Goal: Communication & Community: Participate in discussion

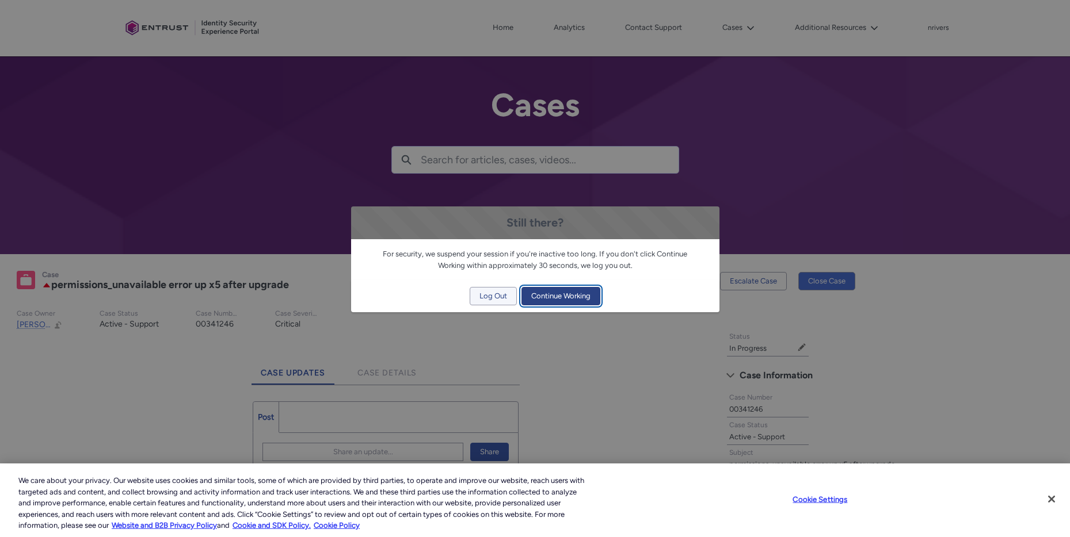
drag, startPoint x: 579, startPoint y: 295, endPoint x: 497, endPoint y: 304, distance: 82.7
click at [496, 308] on div "Log Out Continue Working" at bounding box center [535, 296] width 368 height 32
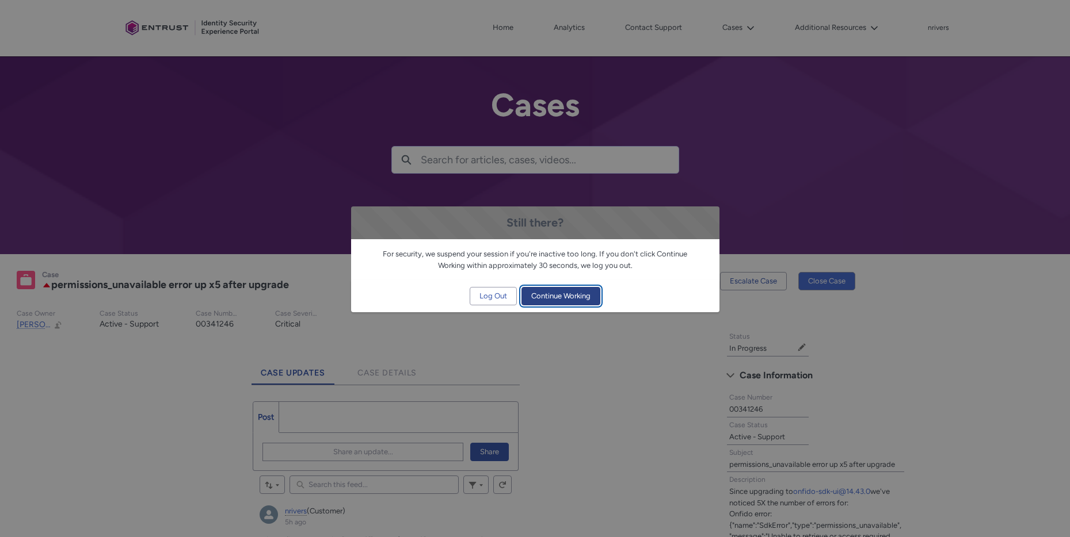
click at [573, 303] on span "Continue Working" at bounding box center [560, 296] width 59 height 17
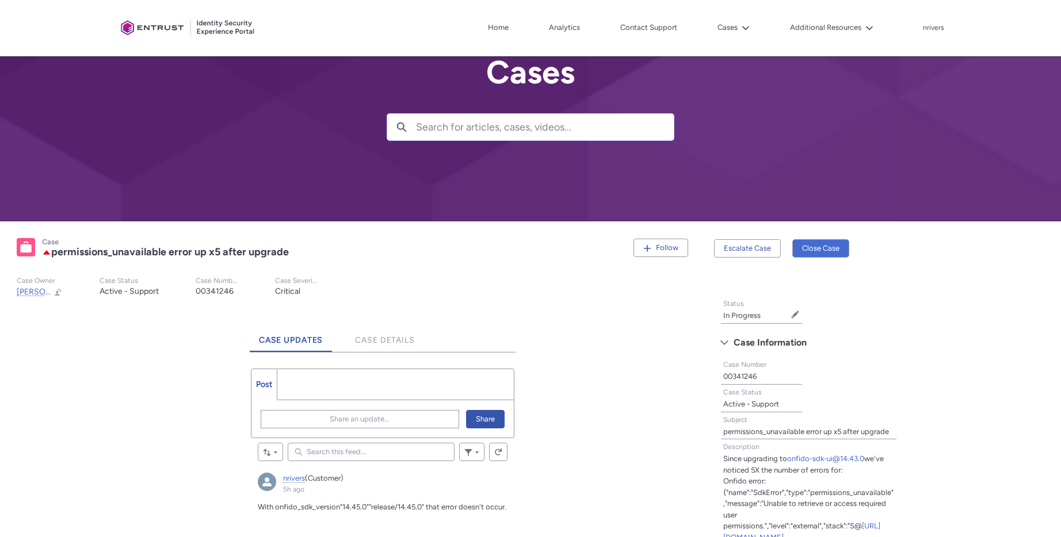
scroll to position [207, 0]
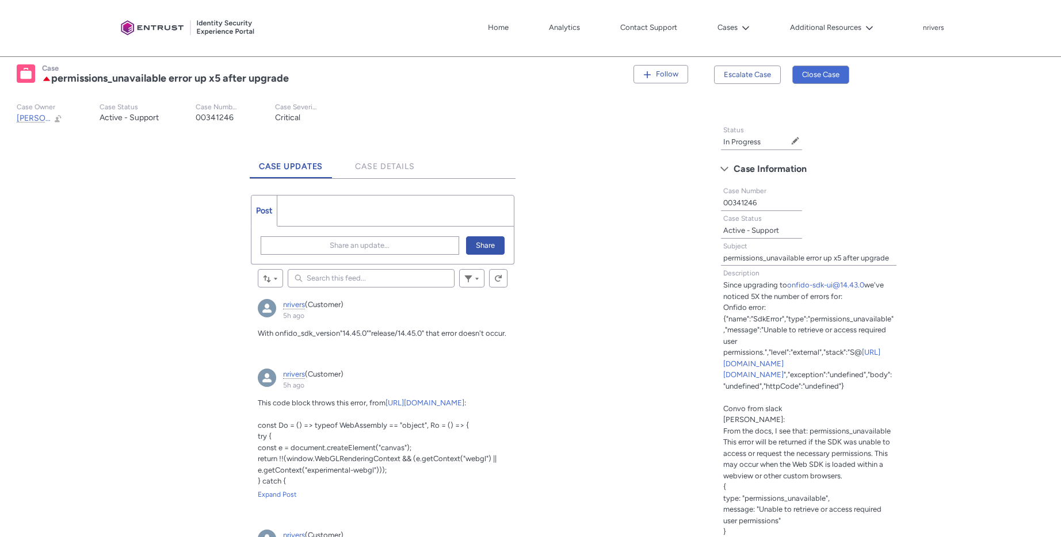
click at [355, 280] on input "Search this feed..." at bounding box center [371, 278] width 167 height 18
paste input ""14.45.0""release/14.45.0""
type lightning-primitive-input-simple ""14.45.0""release/14.45.0""
type input ""14.45.0""release/14.45.0""
type lightning-primitive-input-simple "O"
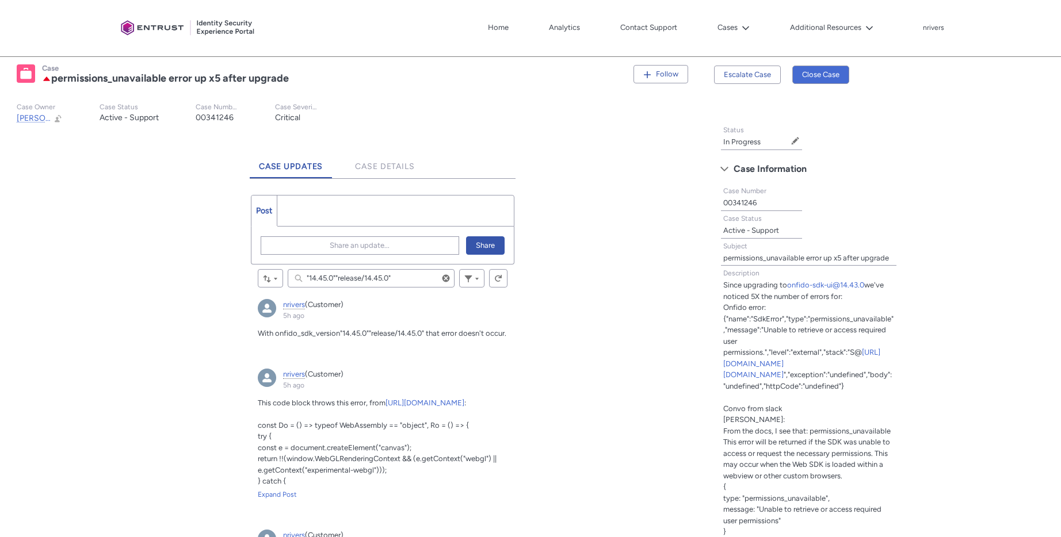
type input "O"
type lightning-primitive-input-simple "U"
type input "U"
type lightning-primitive-input-simple "Up"
type input "Up"
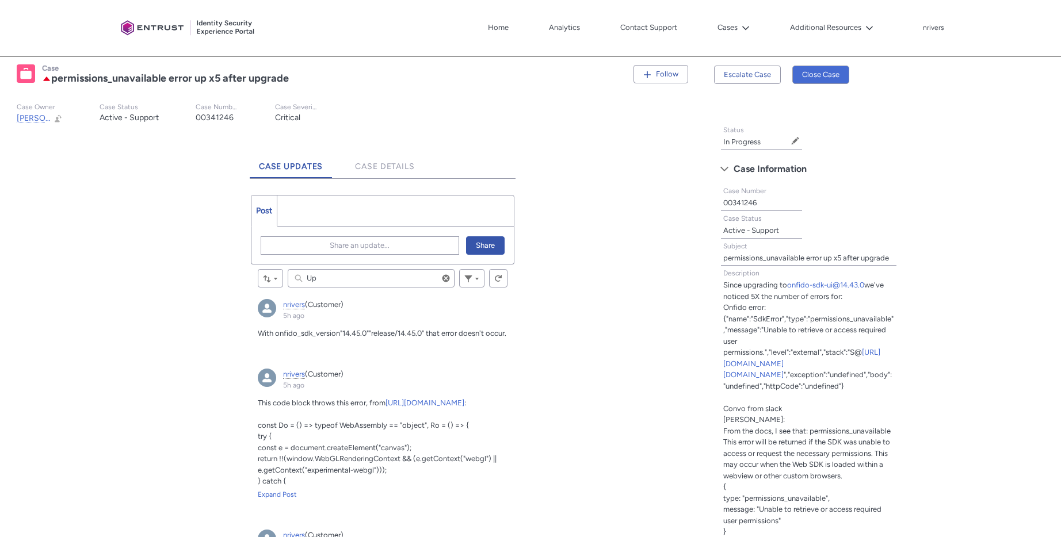
type lightning-primitive-input-simple "Upd"
type input "Upd"
type lightning-primitive-input-simple "Upda"
type input "Upda"
type lightning-primitive-input-simple "Updat"
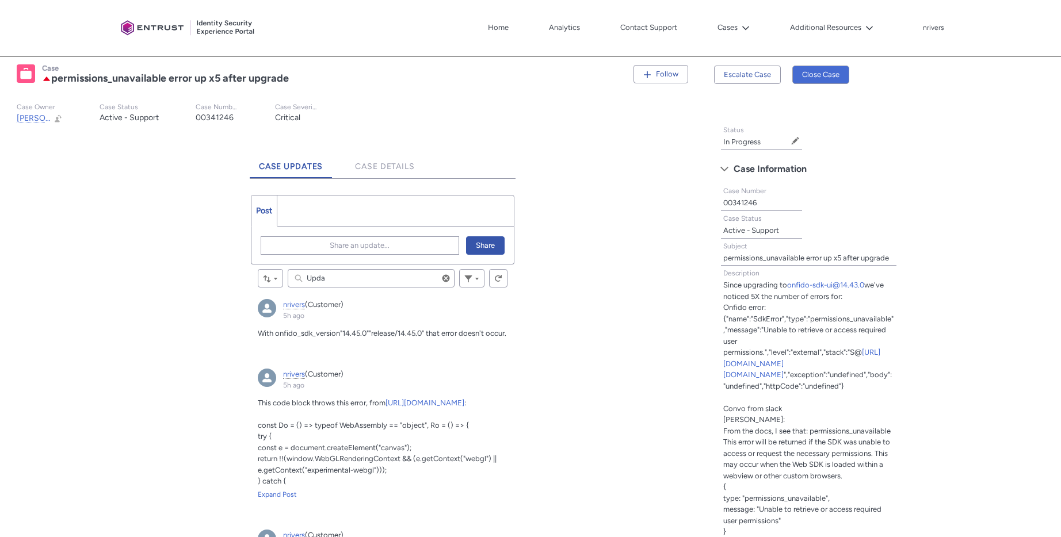
type input "Updat"
type lightning-primitive-input-simple "Update"
type input "Update"
type lightning-primitive-input-simple "Update:"
type input "Update:"
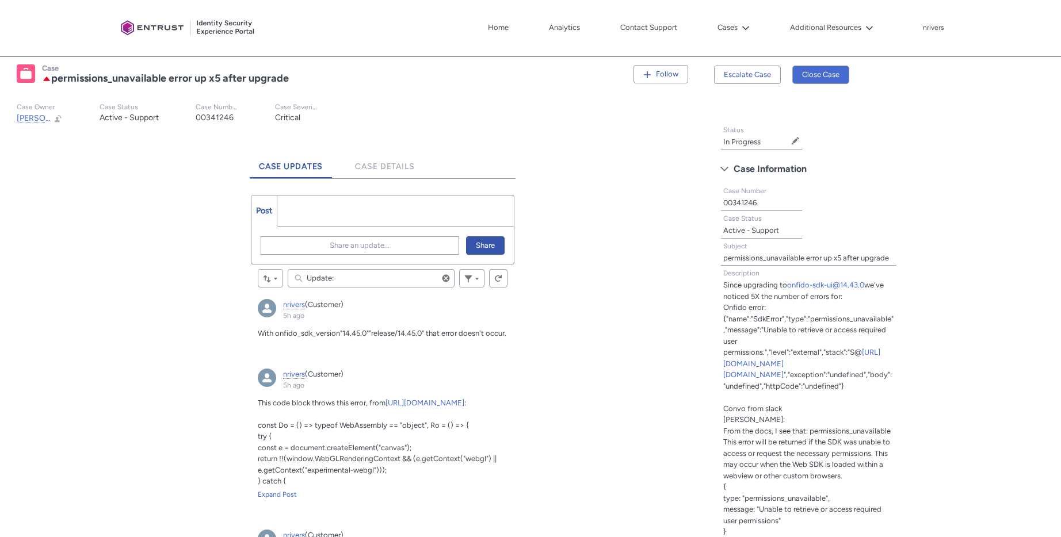
type lightning-primitive-input-simple "Update:"
type input "Update:"
type lightning-primitive-input-simple "Update: w"
type input "Update: w"
type lightning-primitive-input-simple "Update:"
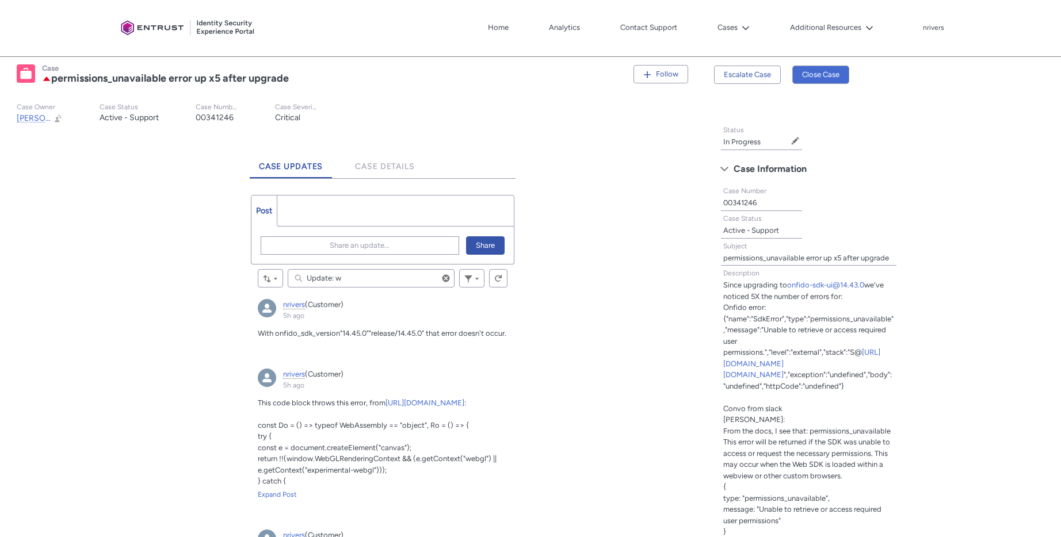
type input "Update:"
type lightning-primitive-input-simple "Update: o"
type input "Update: o"
type lightning-primitive-input-simple "Update: on"
type input "Update: on"
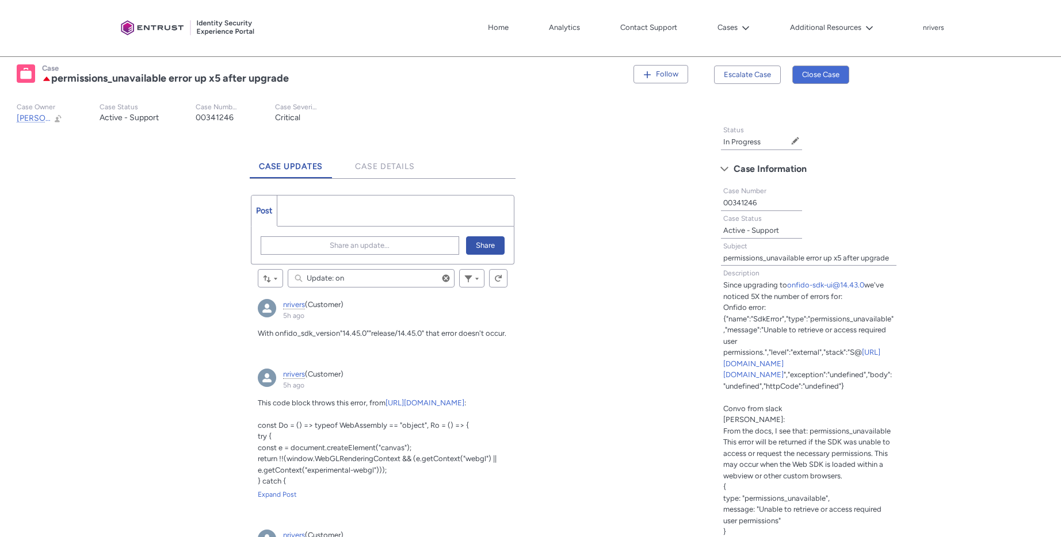
type lightning-primitive-input-simple "Update: o"
type input "Update: o"
type lightning-primitive-input-simple "Update: on"
type input "Update: on"
type lightning-primitive-input-simple "Update: on"
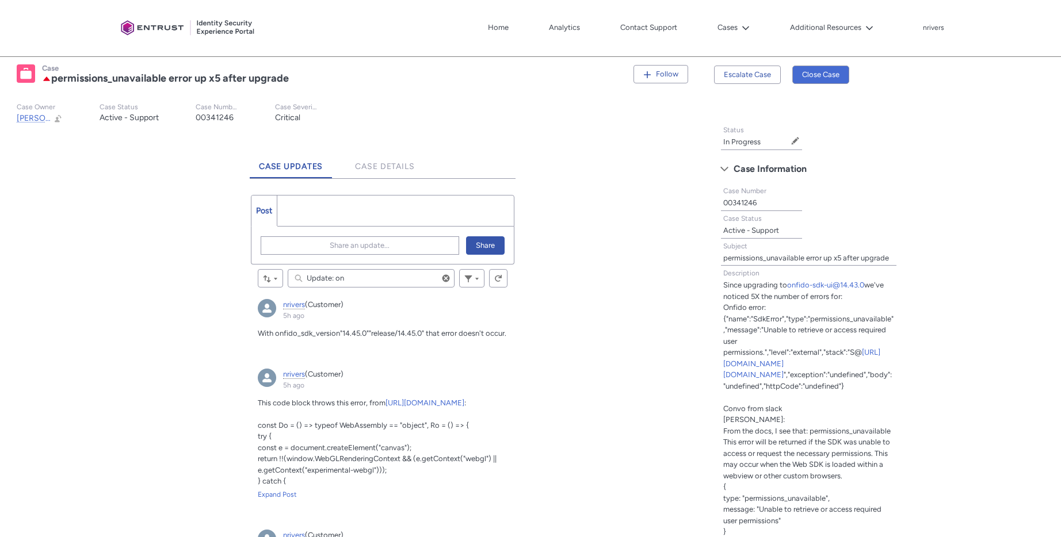
type input "Update: on"
type lightning-primitive-input-simple "Update: on s"
type input "Update: on s"
type lightning-primitive-input-simple "Update: on st"
type input "Update: on st"
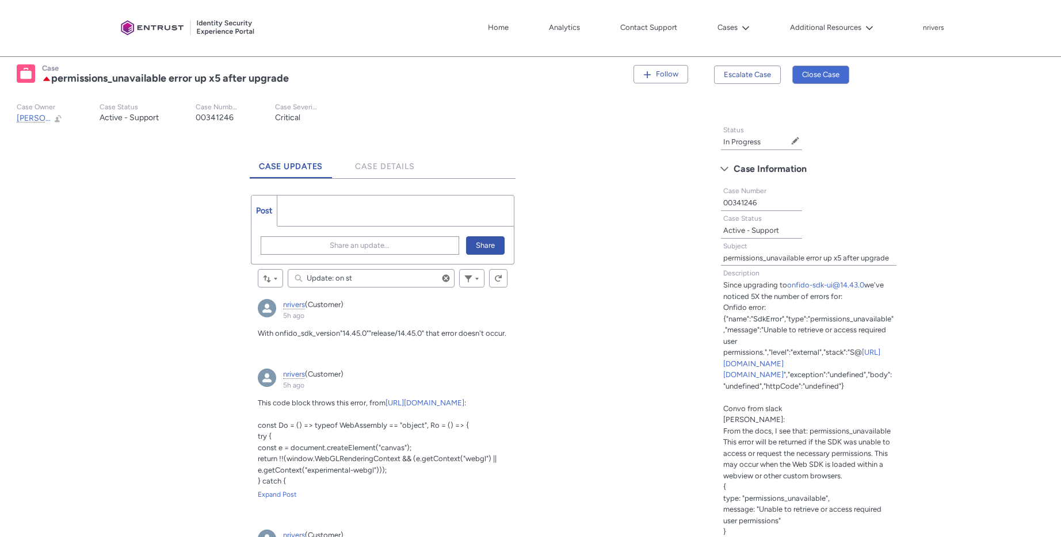
type lightning-primitive-input-simple "Update: on sta"
type input "Update: on sta"
type lightning-primitive-input-simple "Update: on stag"
type input "Update: on stag"
type lightning-primitive-input-simple "Update: on stagi"
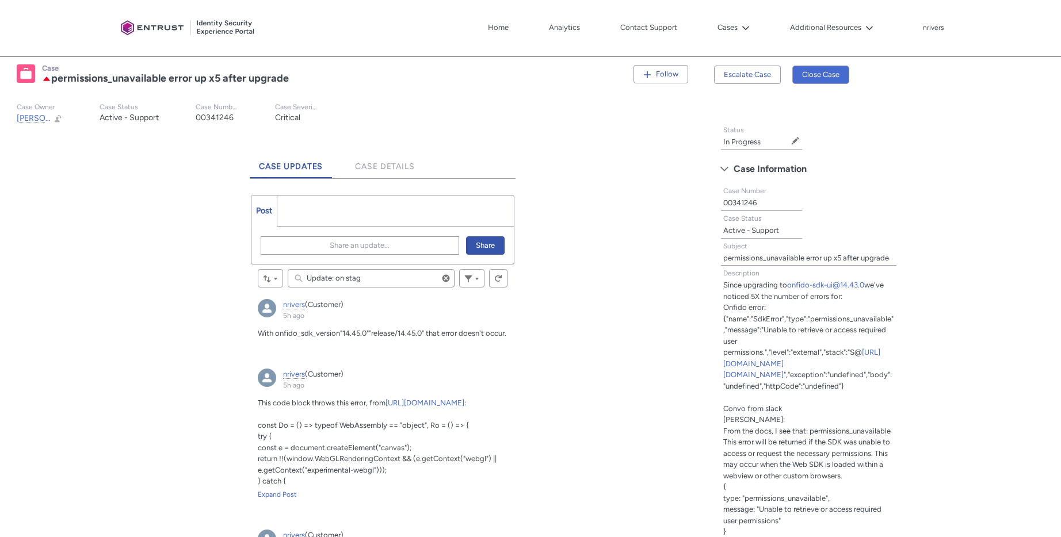
type input "Update: on stagi"
type lightning-primitive-input-simple "Update: on stagin"
type input "Update: on stagin"
type lightning-primitive-input-simple "Update: on staging"
type input "Update: on staging"
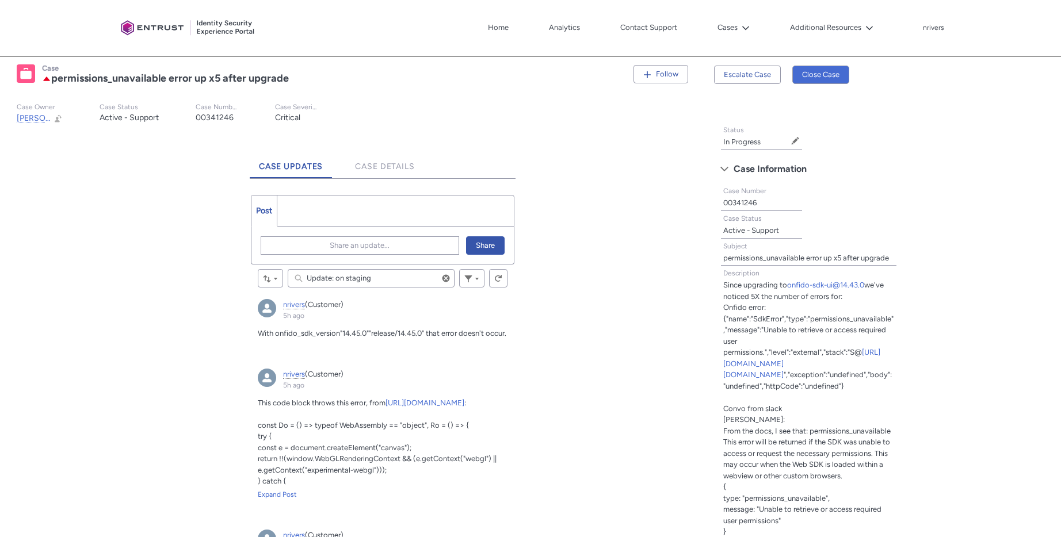
type lightning-primitive-input-simple "Update: on staging"
type input "Update: on staging"
type lightning-primitive-input-simple "Update: on staging I"
type input "Update: on staging I"
type lightning-primitive-input-simple "Update: on staging I"
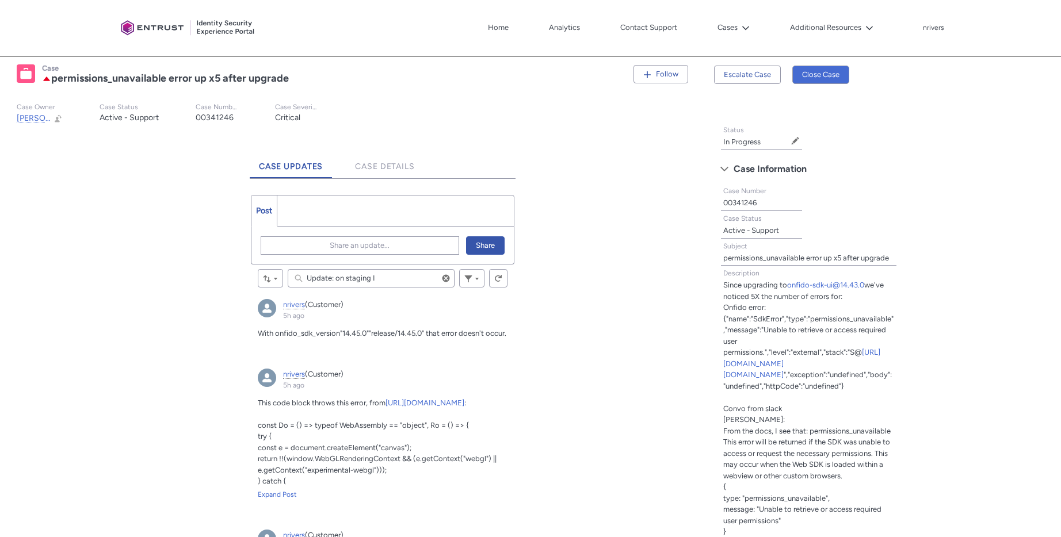
type input "Update: on staging I"
type lightning-primitive-input-simple "Update: on staging I s"
type input "Update: on staging I s"
type lightning-primitive-input-simple "Update: on staging I se"
type input "Update: on staging I se"
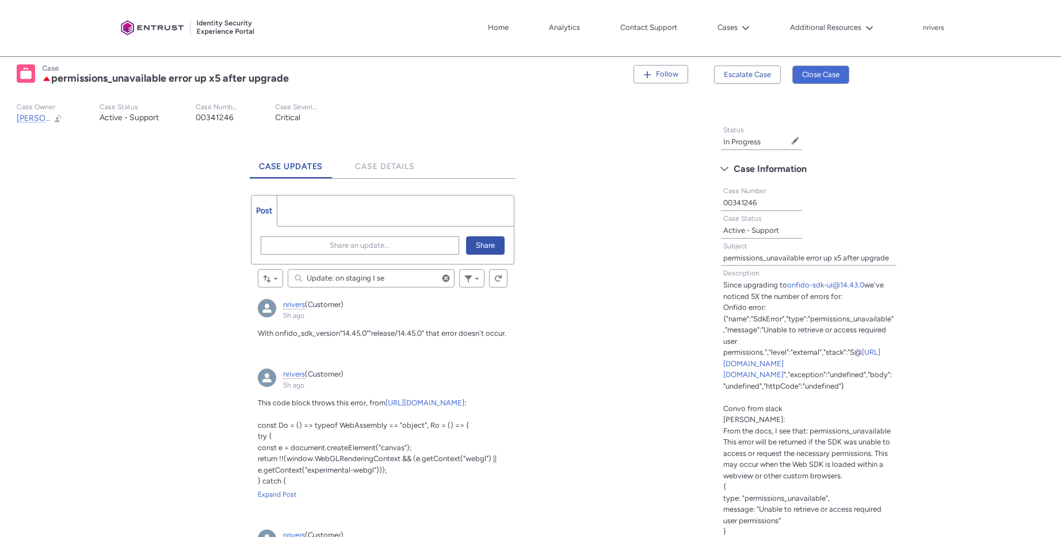
type lightning-primitive-input-simple "Update: on staging I see"
type input "Update: on staging I see"
type lightning-primitive-input-simple "Update: on staging I see"
type input "Update: on staging I see"
type lightning-primitive-input-simple "Update: on staging I see t"
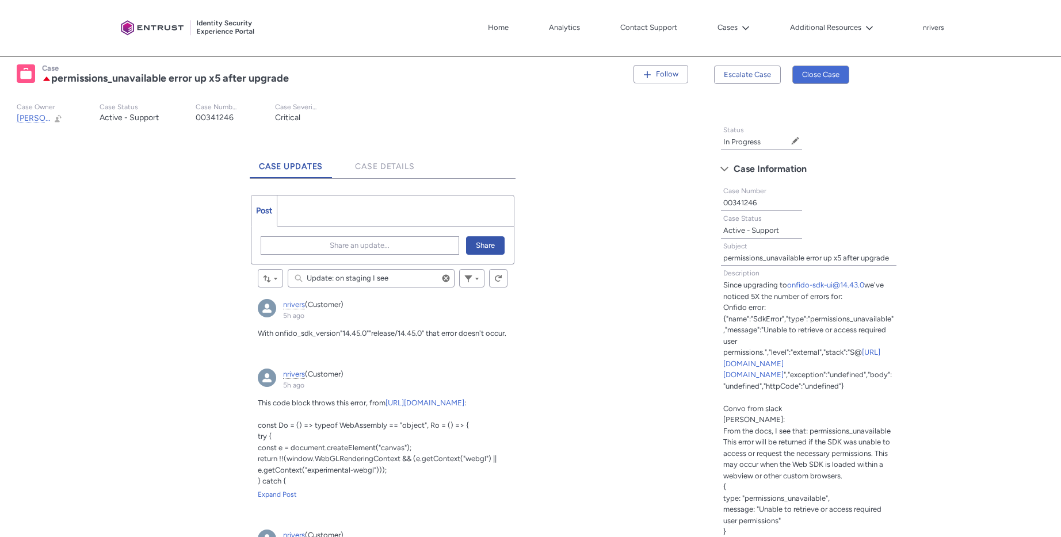
type input "Update: on staging I see t"
type lightning-primitive-input-simple "Update: on staging I see th"
type input "Update: on staging I see th"
type lightning-primitive-input-simple "Update: on staging I see the"
type input "Update: on staging I see the"
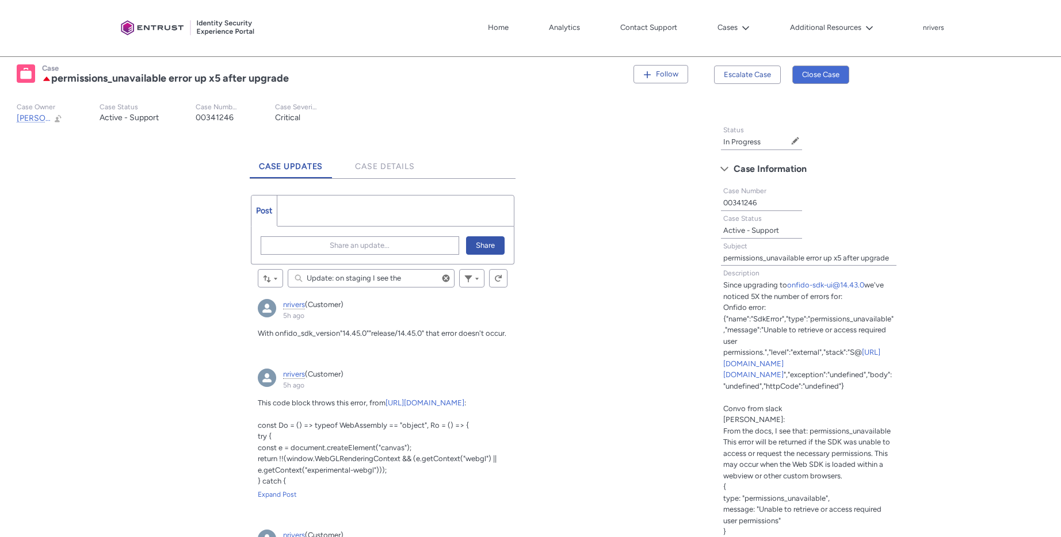
type lightning-primitive-input-simple "Update: on staging I see the"
type input "Update: on staging I see the"
type lightning-primitive-input-simple "Update: on staging I see the s"
type input "Update: on staging I see the s"
type lightning-primitive-input-simple "Update: on staging I see the"
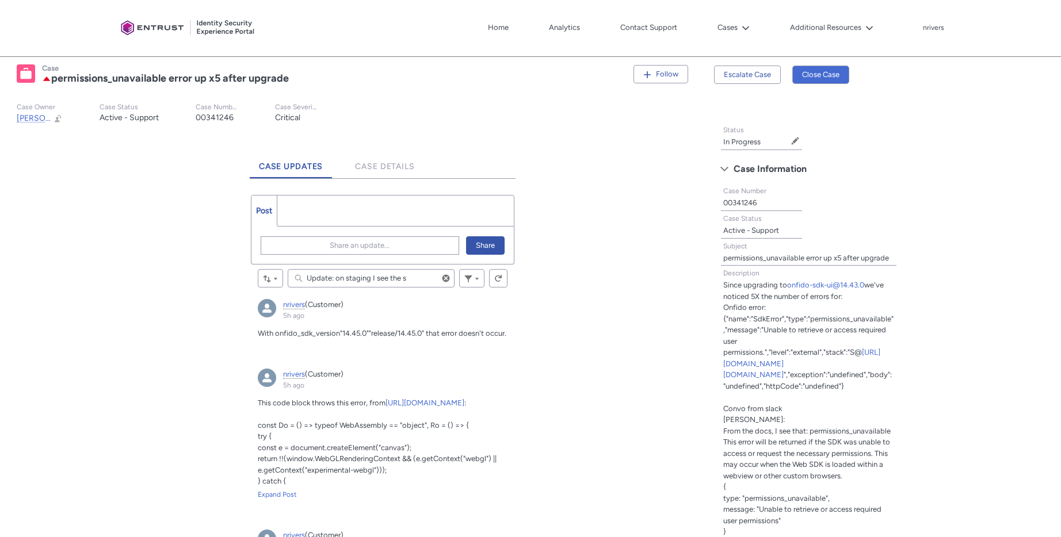
type input "Update: on staging I see the"
type lightning-primitive-input-simple "Update: on staging I see the e"
type input "Update: on staging I see the e"
type lightning-primitive-input-simple "Update: on staging I see the er"
type input "Update: on staging I see the er"
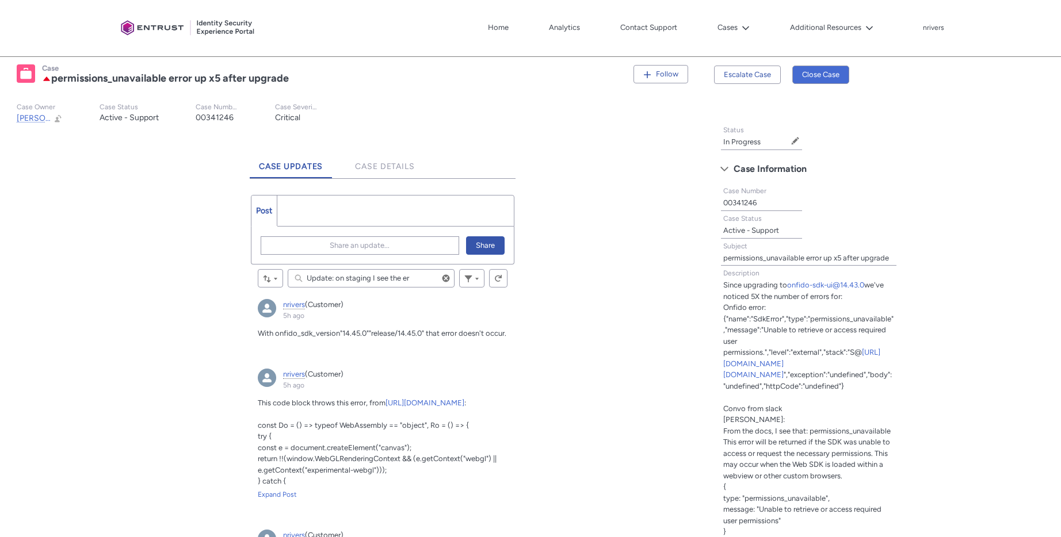
type lightning-primitive-input-simple "Update: on staging I see the err"
type input "Update: on staging I see the err"
type lightning-primitive-input-simple "Update: on staging I see the erro"
type input "Update: on staging I see the erro"
type lightning-primitive-input-simple "Update: on staging I see the error"
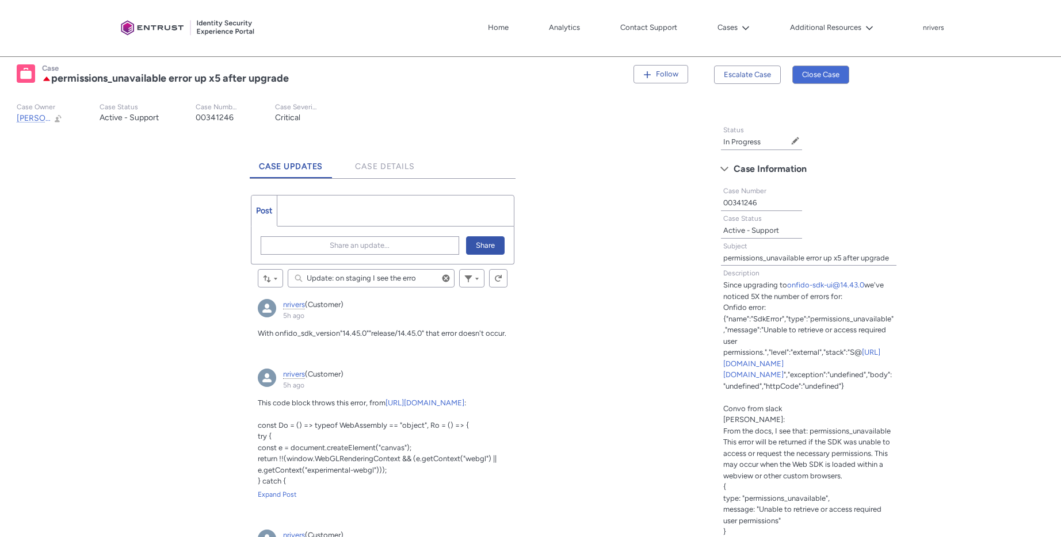
type input "Update: on staging I see the error"
type lightning-primitive-input-simple "Update: on staging I see the error"
type input "Update: on staging I see the error"
type lightning-primitive-input-simple "Update: on staging I see the error w"
type input "Update: on staging I see the error w"
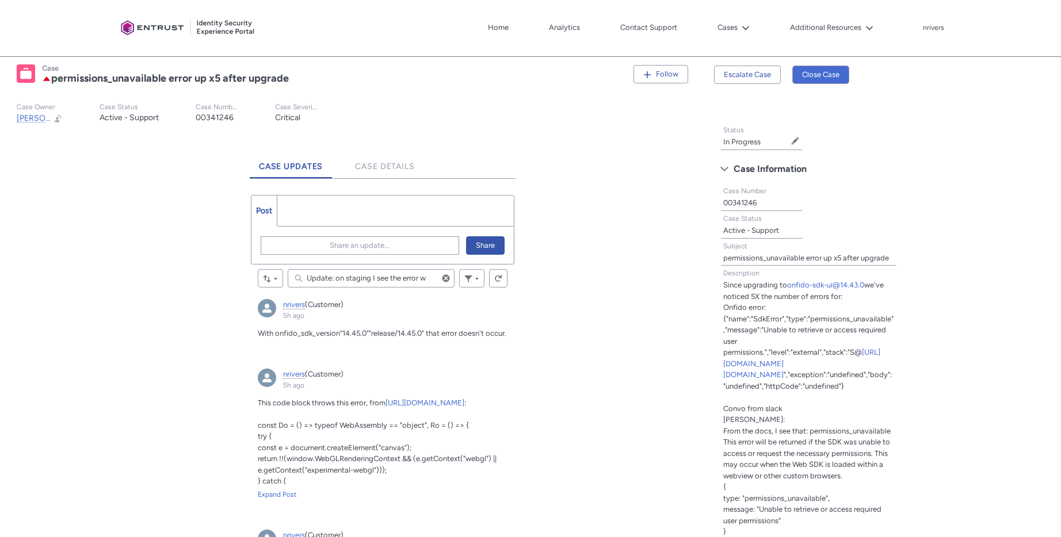
type lightning-primitive-input-simple "Update: on staging I see the error wi"
type input "Update: on staging I see the error wi"
type lightning-primitive-input-simple "Update: on staging I see the error wit"
type input "Update: on staging I see the error wit"
type lightning-primitive-input-simple "Update: on staging I see the error with"
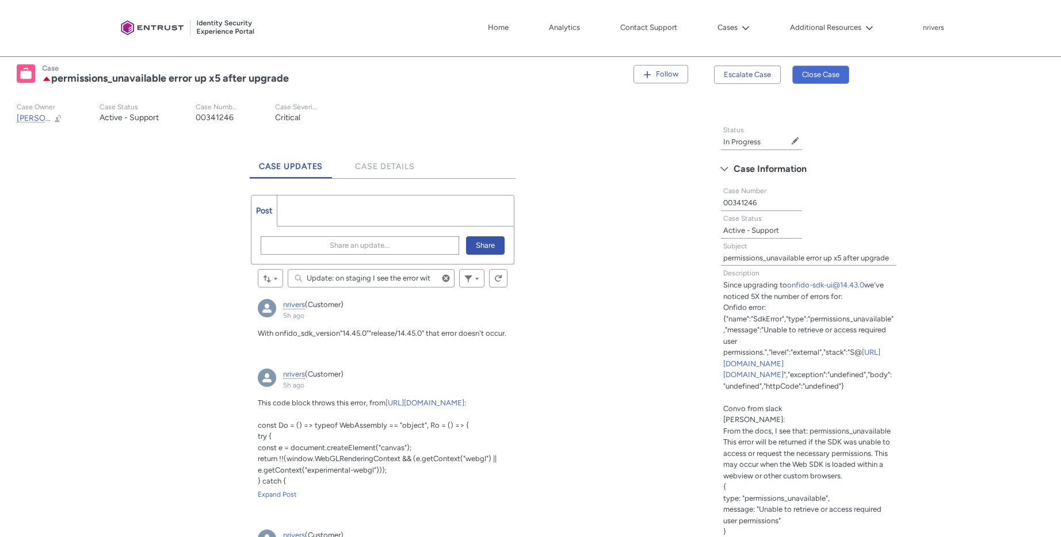
type input "Update: on staging I see the error with"
type lightning-primitive-input-simple "Update: on staging I see the error with"
type input "Update: on staging I see the error with"
type lightning-primitive-input-simple "Update: on staging I see the error with v"
type input "Update: on staging I see the error with v"
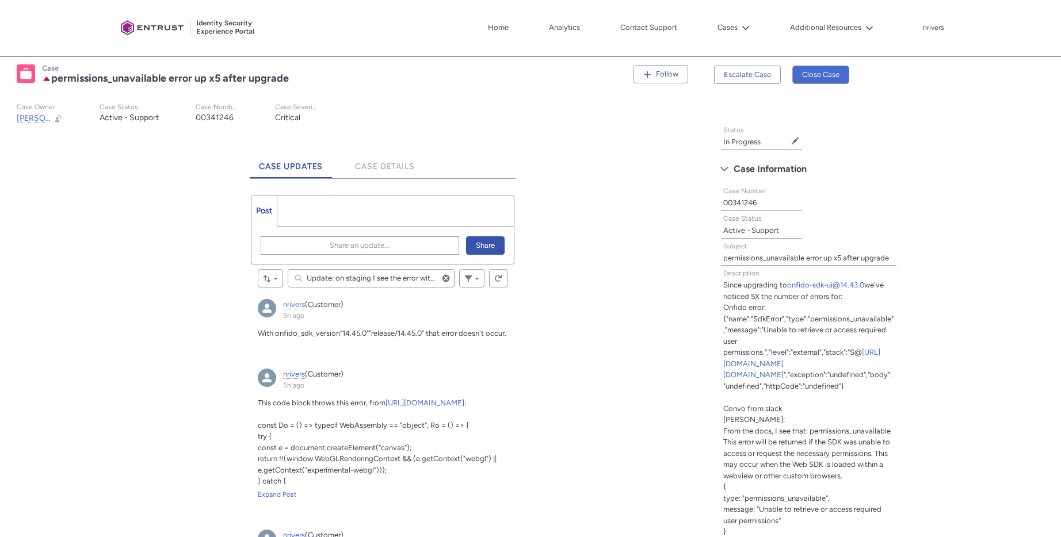
type lightning-primitive-input-simple "Update: on staging I see the error with ve"
type input "Update: on staging I see the error with ve"
type lightning-primitive-input-simple "Update: on staging I see the error with ver"
type input "Update: on staging I see the error with ver"
type lightning-primitive-input-simple "Update: on staging I see the error with vers"
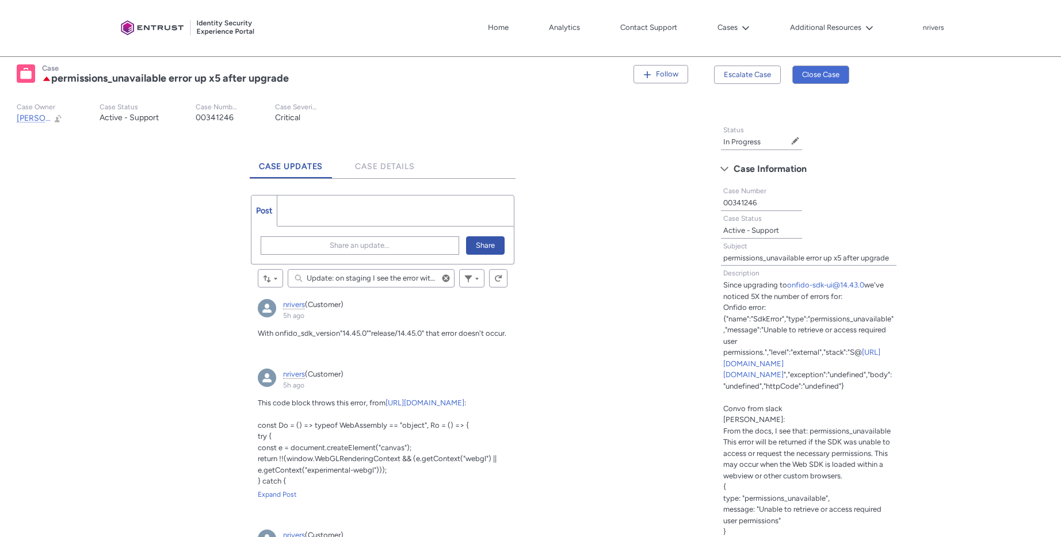
type input "Update: on staging I see the error with vers"
type lightning-primitive-input-simple "Update: on staging I see the error with versi"
type input "Update: on staging I see the error with versi"
type lightning-primitive-input-simple "Update: on staging I see the error with versio"
type input "Update: on staging I see the error with versio"
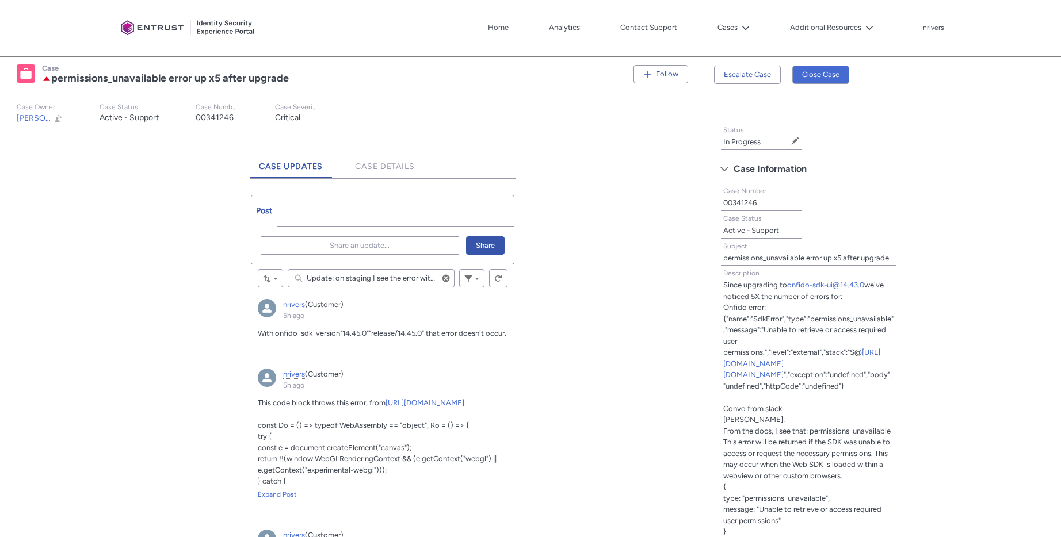
type lightning-primitive-input-simple "Update: on staging I see the error with version"
type input "Update: on staging I see the error with version"
type lightning-primitive-input-simple "Update: on staging I see the error with version"
type input "Update: on staging I see the error with version"
paste input ""14.45.0""release/14.45.0""
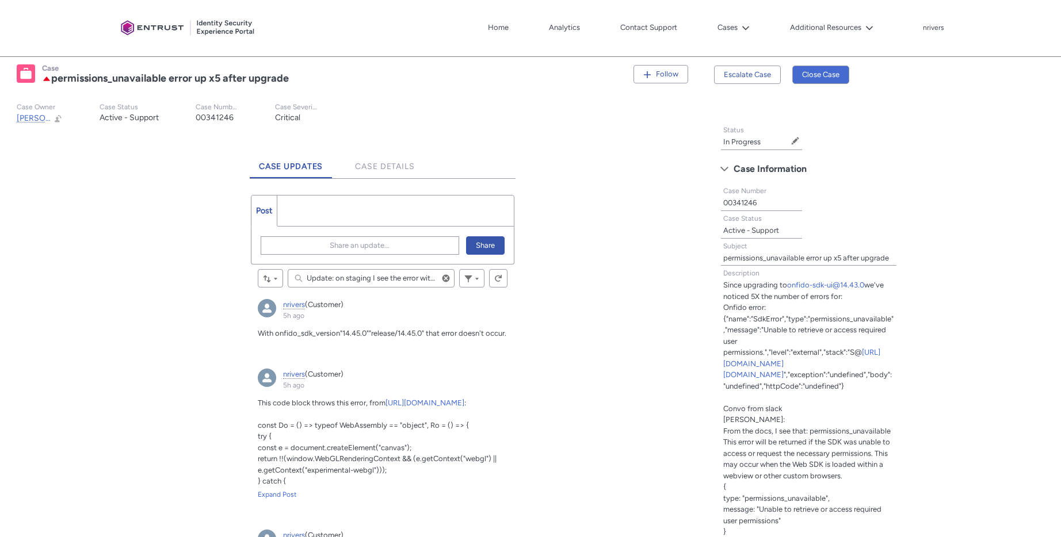
type lightning-primitive-input-simple "Update: on staging I see the error with version "14.45.0""release/14.45.0""
type input "Update: on staging I see the error with version "14.45.0""release/14.45.0""
type lightning-primitive-input-simple "Update: on staging I see the error with version "14.45.0""release/14.45.0"."
type input "Update: on staging I see the error with version "14.45.0""release/14.45.0"."
click at [373, 242] on span "Share an update..." at bounding box center [360, 245] width 60 height 17
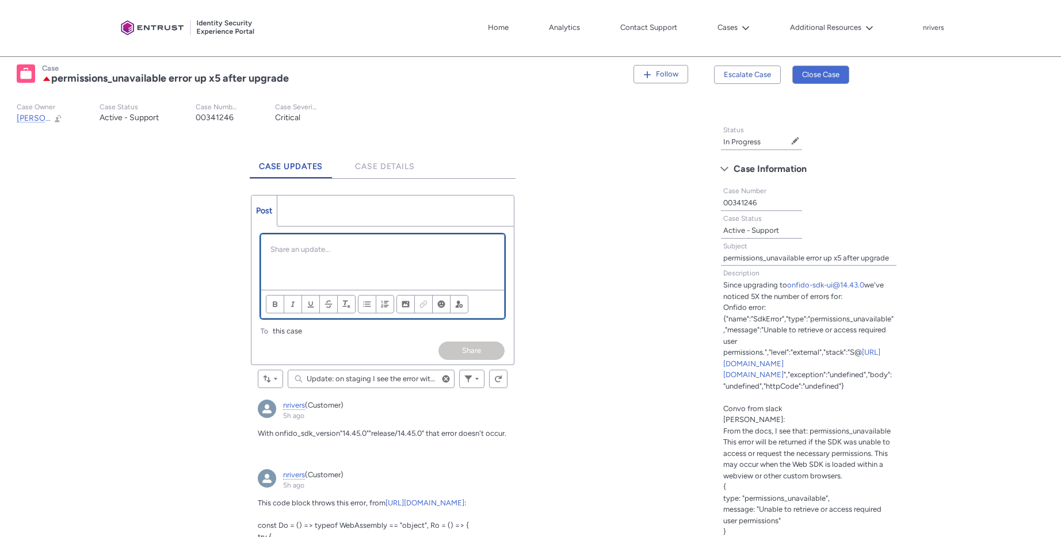
scroll to position [0, 0]
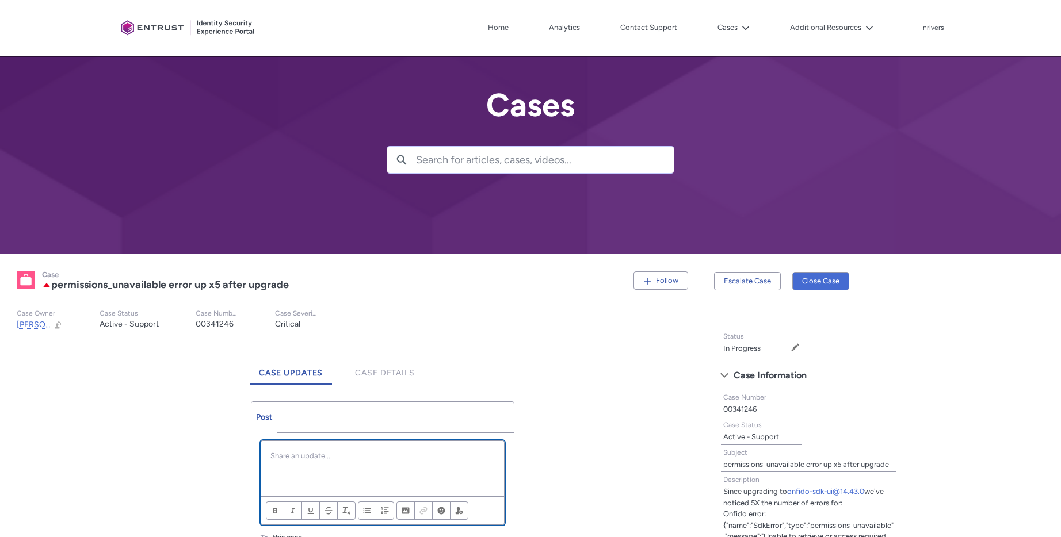
paste div "Chatter Publisher"
click at [387, 459] on p ""14.45.0""release/14.45.0"" at bounding box center [382, 457] width 224 height 12
click at [411, 449] on div "Staging with "14.45.0""release/14.45.0"- Black screen error" at bounding box center [382, 468] width 243 height 55
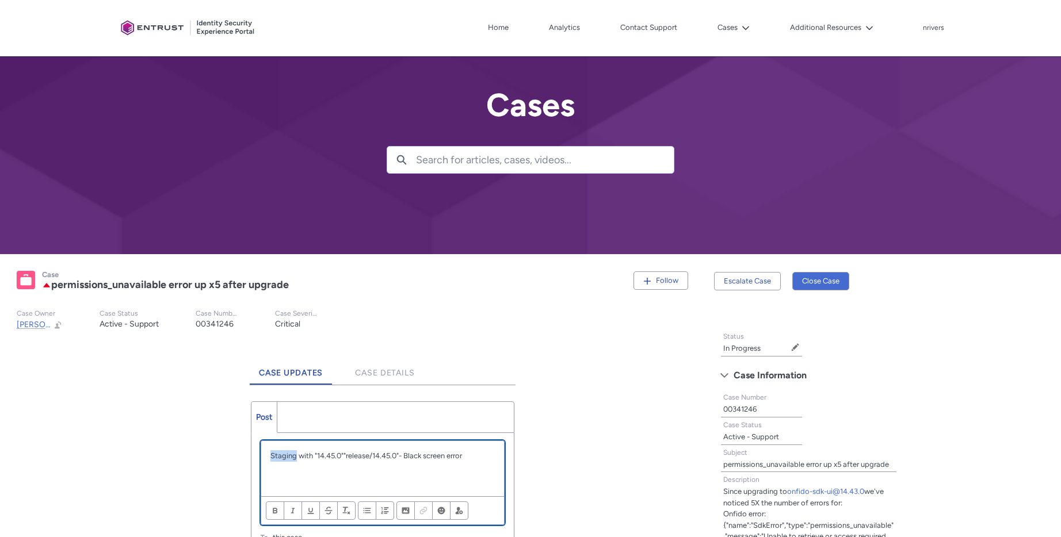
click at [411, 449] on div "Staging with "14.45.0""release/14.45.0"- Black screen error" at bounding box center [382, 468] width 243 height 55
click at [410, 453] on p "Staging with "14.45.0""release/14.45.0"- Black screen error" at bounding box center [382, 457] width 224 height 12
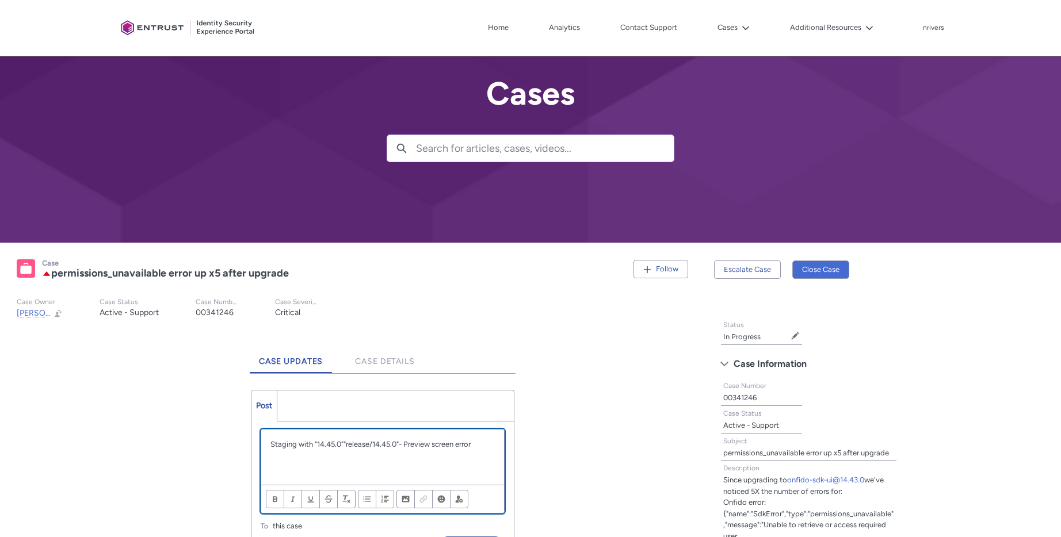
scroll to position [68, 0]
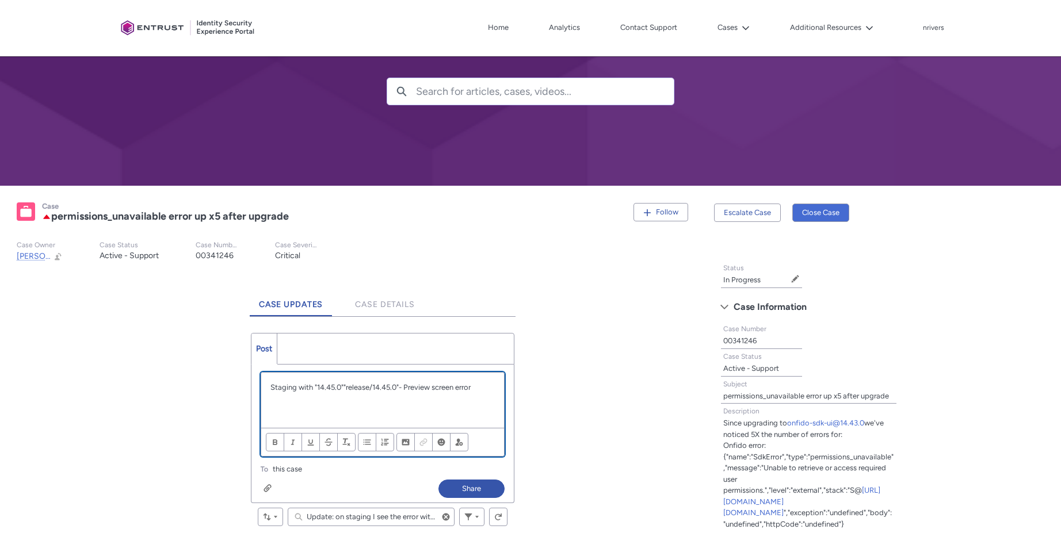
click at [299, 386] on p "Staging with "14.45.0""release/14.45.0"- Preview screen error" at bounding box center [382, 388] width 224 height 12
click at [321, 394] on p "Chatter Publisher" at bounding box center [382, 400] width 224 height 12
click at [272, 387] on p "Staging ENV with "14.45.0""release/14.45.0"- Preview screen error" at bounding box center [382, 388] width 224 height 12
click at [363, 443] on span "Align text" at bounding box center [367, 443] width 8 height 9
drag, startPoint x: 340, startPoint y: 397, endPoint x: 276, endPoint y: 394, distance: 64.5
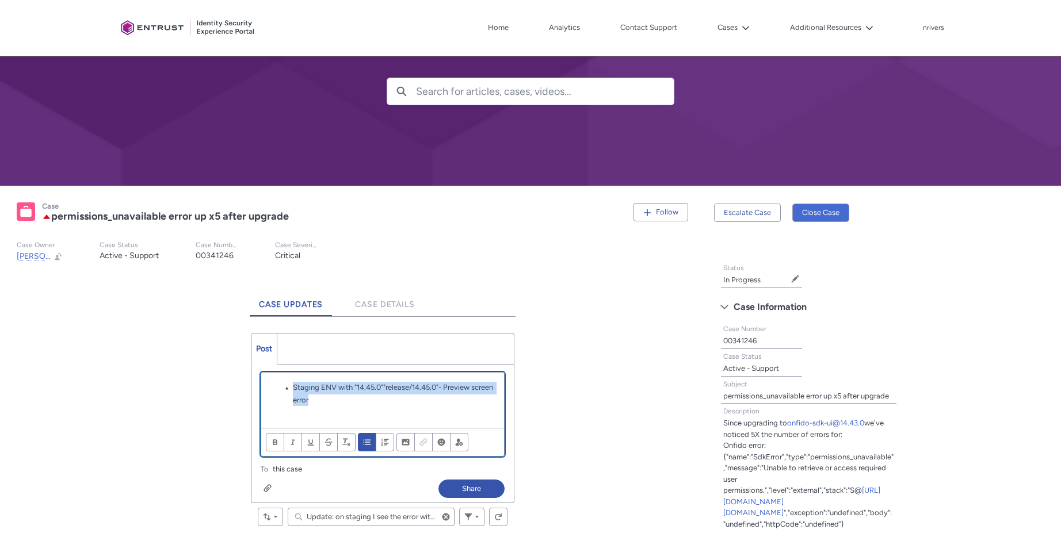
click at [276, 394] on ul "Staging ENV with "14.45.0""release/14.45.0"- Preview screen error" at bounding box center [382, 394] width 224 height 24
copy li "Staging ENV with "14.45.0""release/14.45.0"- Preview screen error"
click at [349, 403] on li "Staging ENV with "14.45.0""release/14.45.0"- Preview screen error" at bounding box center [387, 394] width 213 height 24
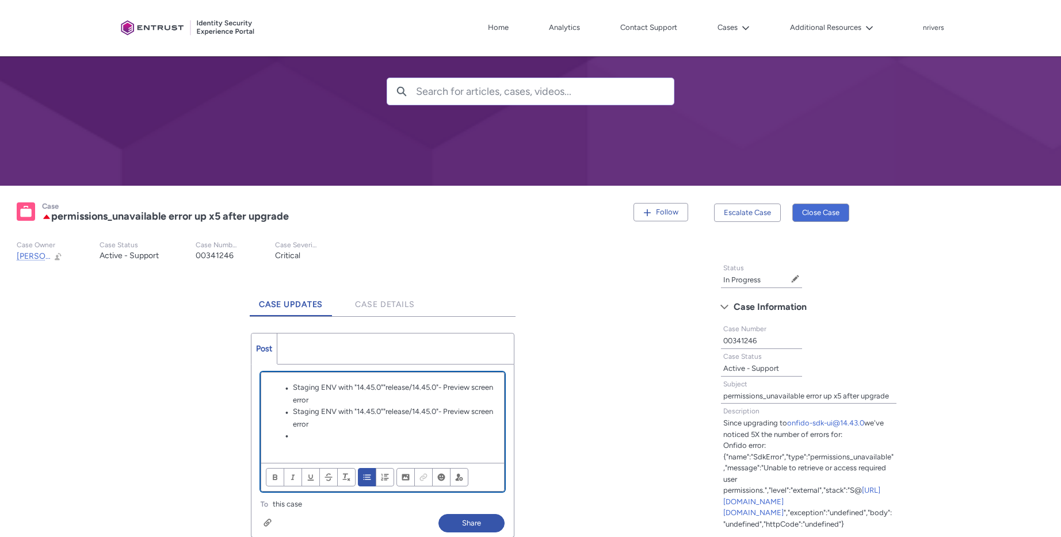
scroll to position [0, 0]
click at [308, 409] on li "Staging ENV with "14.45.0""release/14.45.0"- Preview screen error" at bounding box center [387, 418] width 213 height 24
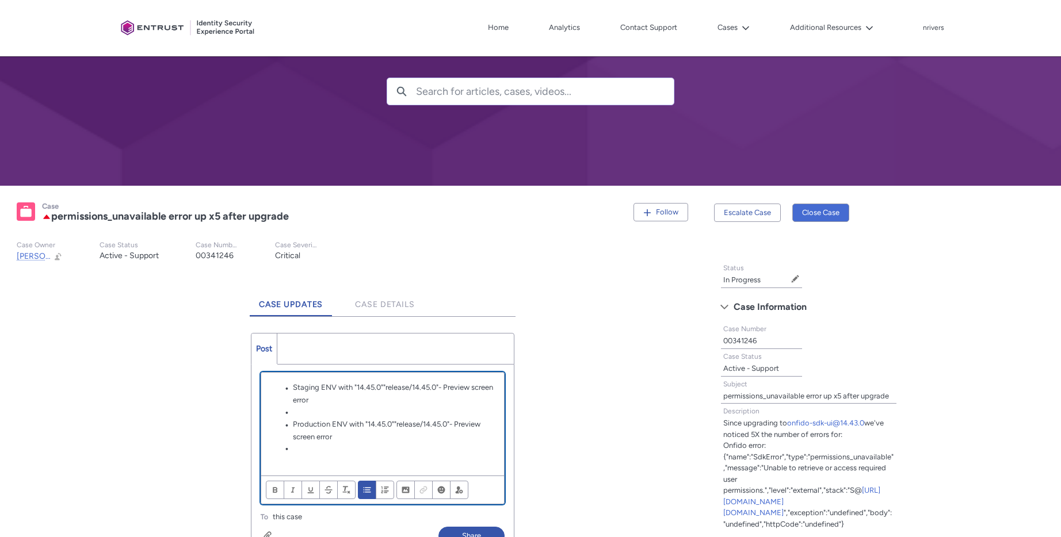
click at [320, 455] on p "Chatter Publisher" at bounding box center [382, 461] width 224 height 12
click at [321, 451] on li "Chatter Publisher" at bounding box center [387, 449] width 213 height 13
click at [456, 428] on li "Production ENV with "14.45.0""release/14.45.0"- Preview screen error" at bounding box center [387, 431] width 213 height 24
click at [466, 424] on li "Production ENV with "14.45.0""release/14.45.0"- NO Preview screen error" at bounding box center [387, 431] width 213 height 24
click at [457, 424] on li "Production ENV with "14.45.0""release/14.45.0"- No Preview screen error" at bounding box center [387, 431] width 213 height 24
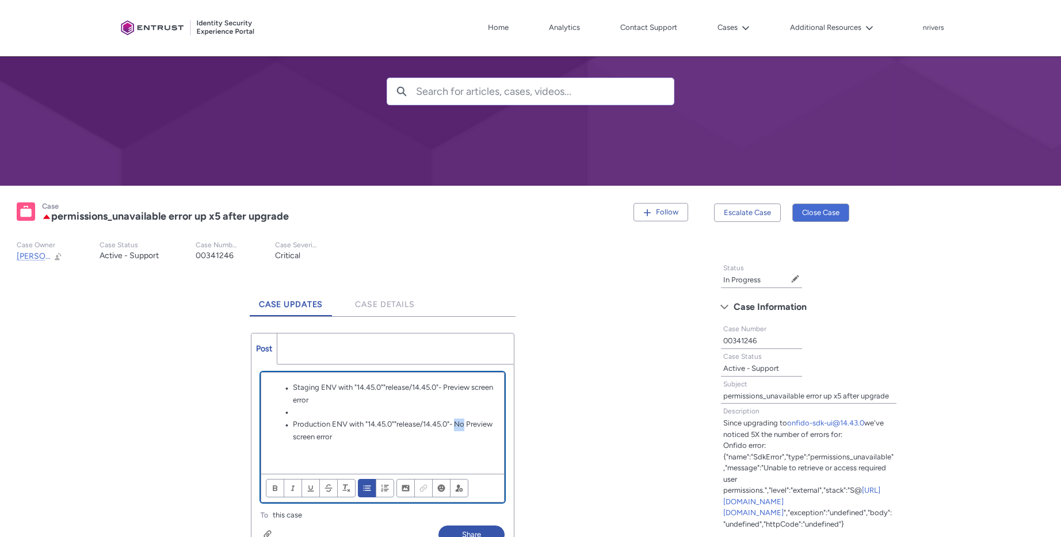
click at [457, 424] on li "Production ENV with "14.45.0""release/14.45.0"- No Preview screen error" at bounding box center [387, 431] width 213 height 24
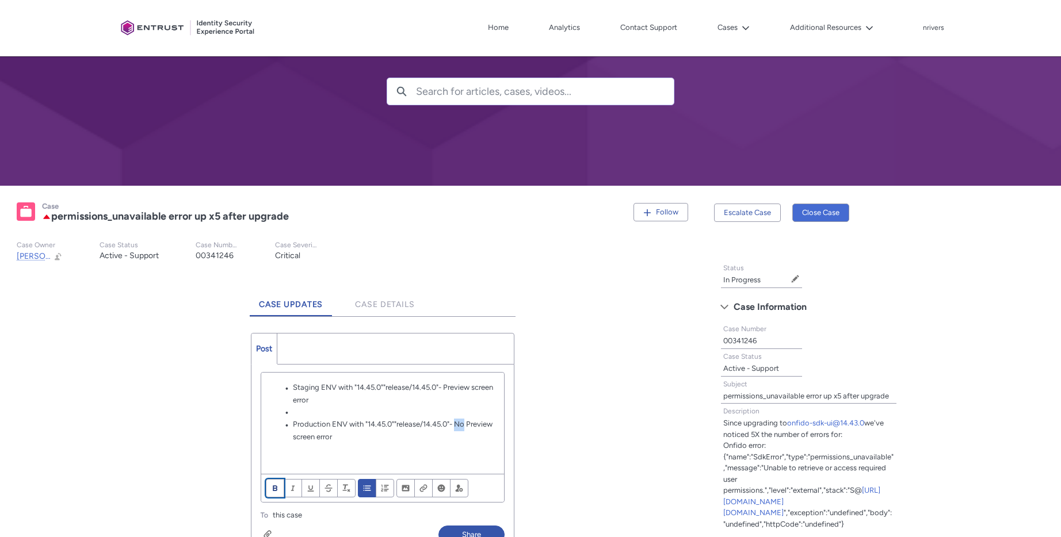
click at [271, 485] on span "Format text" at bounding box center [275, 489] width 8 height 9
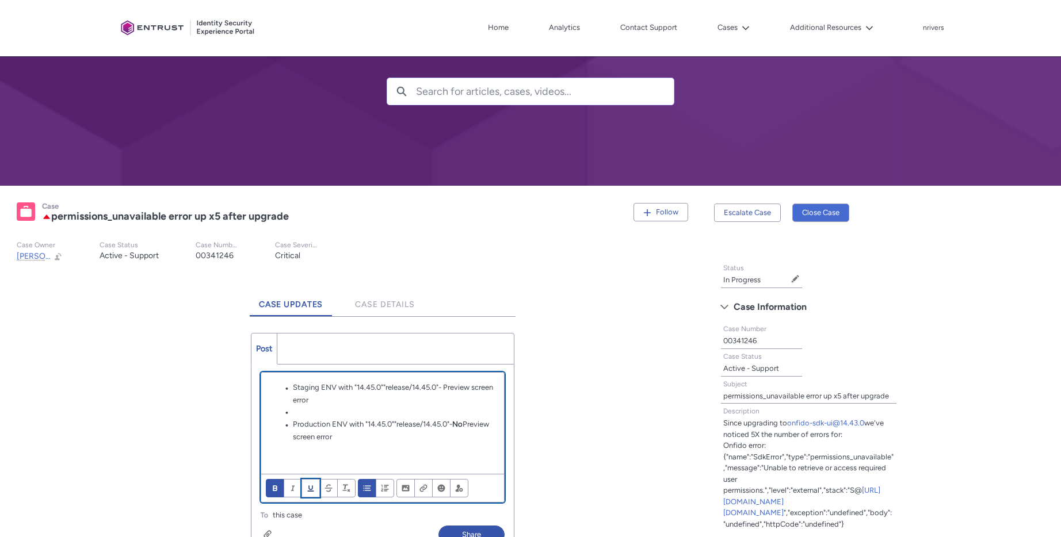
click at [311, 490] on span "Format text" at bounding box center [311, 489] width 8 height 9
click at [354, 456] on p "Chatter Publisher" at bounding box center [382, 460] width 224 height 12
click at [298, 410] on li "Chatter Publisher" at bounding box center [387, 412] width 213 height 13
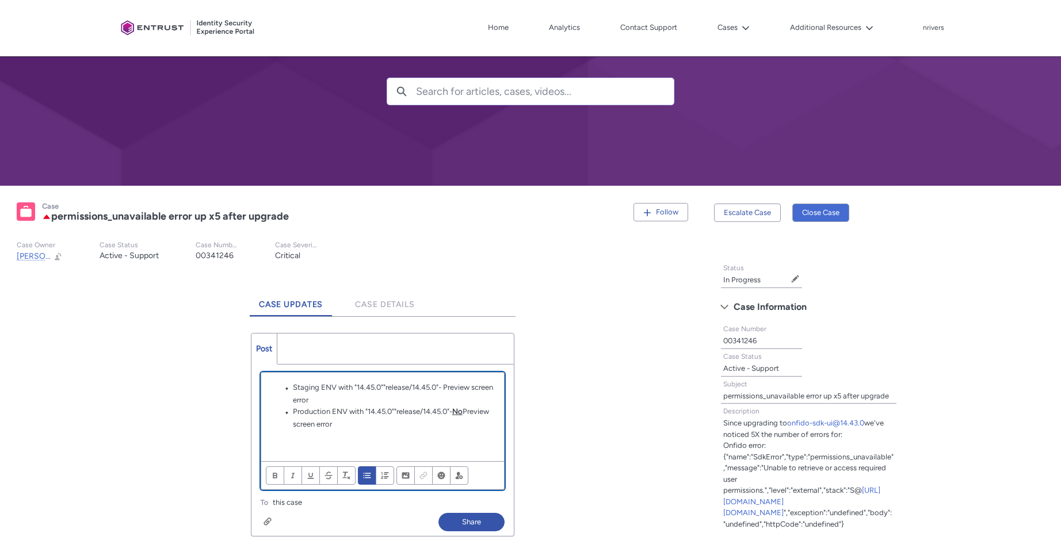
click at [280, 439] on p "Chatter Publisher" at bounding box center [382, 436] width 224 height 12
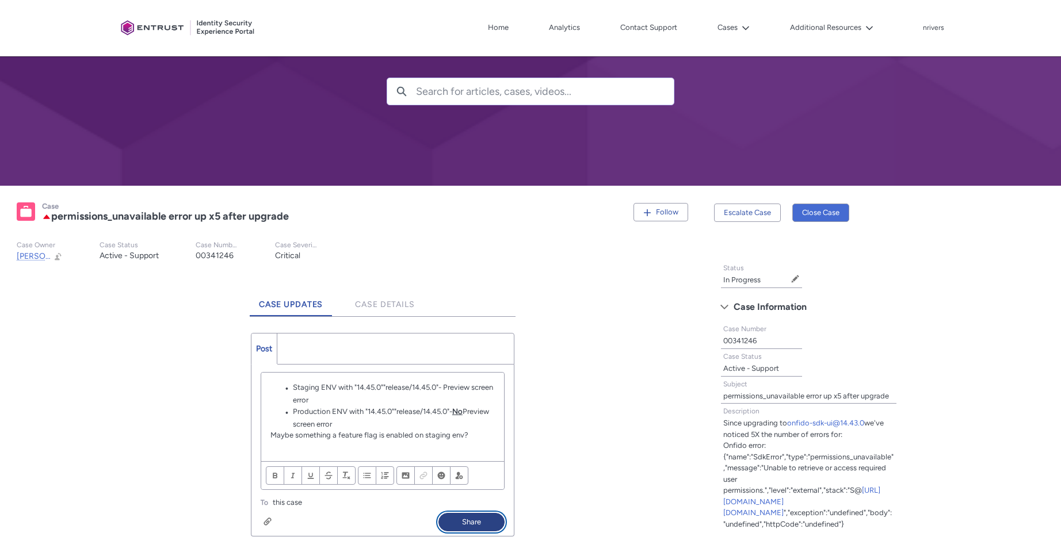
click at [488, 519] on button "Share" at bounding box center [472, 522] width 66 height 18
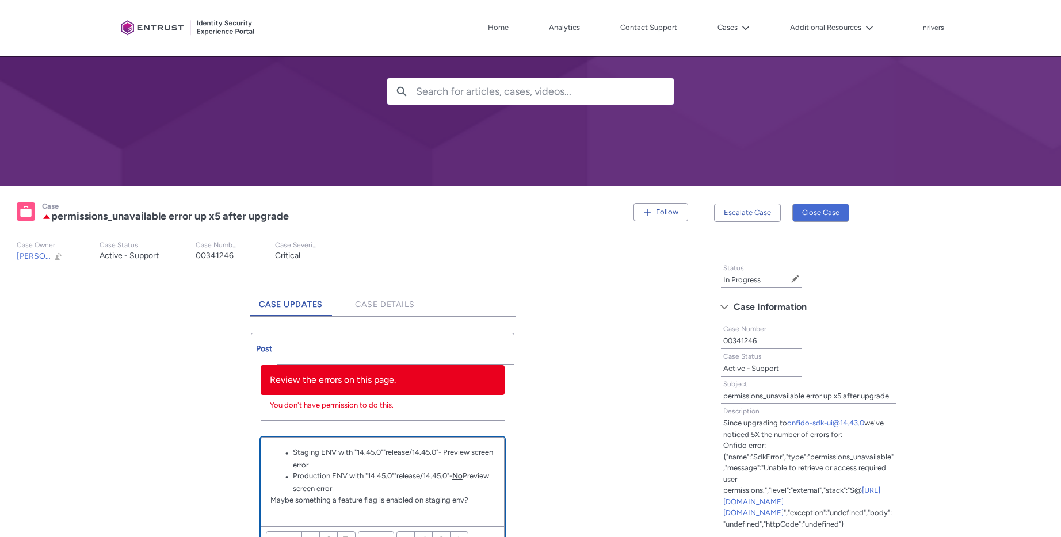
click at [405, 483] on li "Production ENV with "14.45.0""release/14.45.0"- No Preview screen error" at bounding box center [387, 483] width 213 height 24
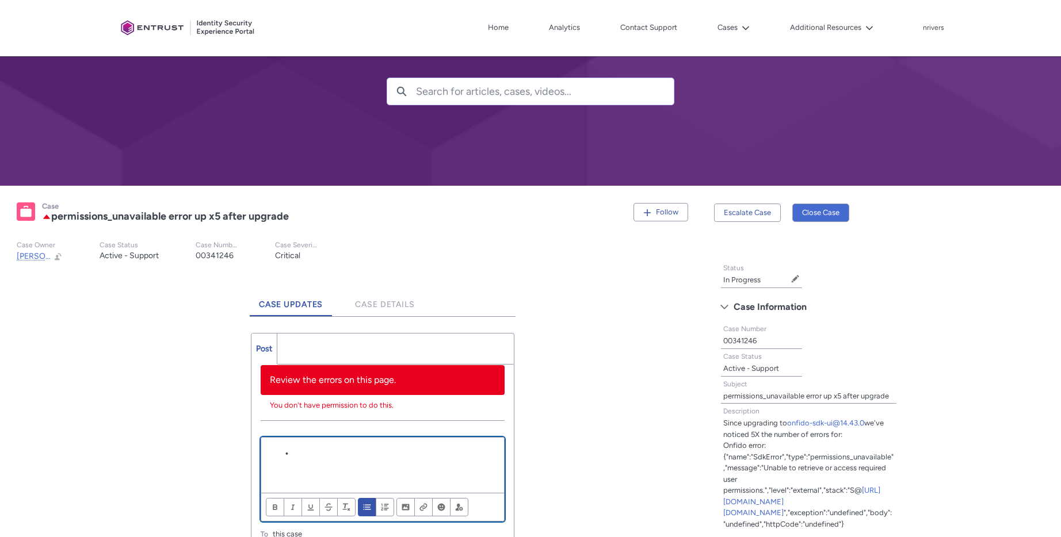
click at [933, 33] on div "nrivers Log Out" at bounding box center [933, 28] width 22 height 14
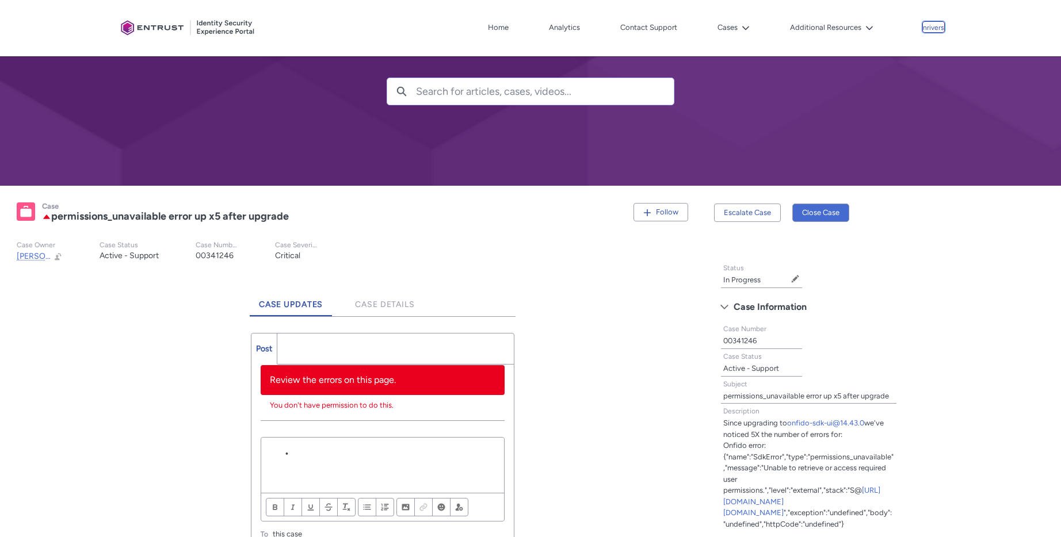
click at [930, 25] on p "nrivers" at bounding box center [933, 28] width 21 height 8
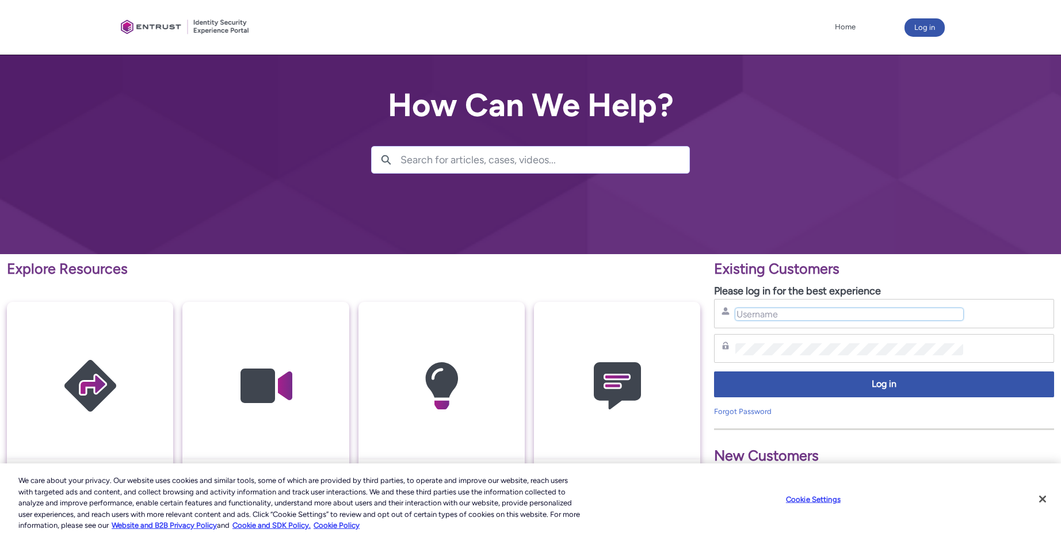
click at [772, 310] on input "Username" at bounding box center [848, 314] width 227 height 12
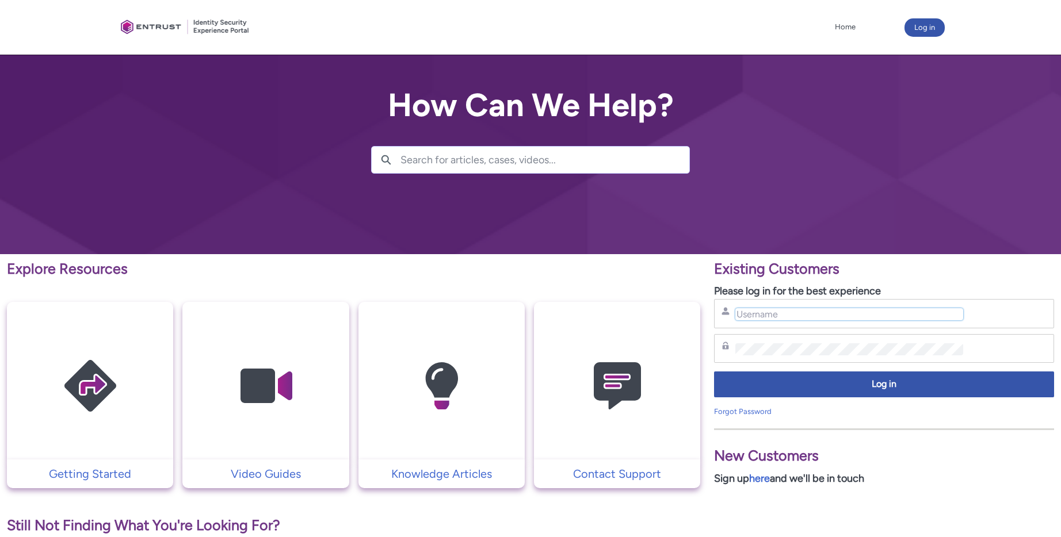
click at [806, 312] on input "Username" at bounding box center [848, 314] width 227 height 12
type input "[EMAIL_ADDRESS][DOMAIN_NAME]"
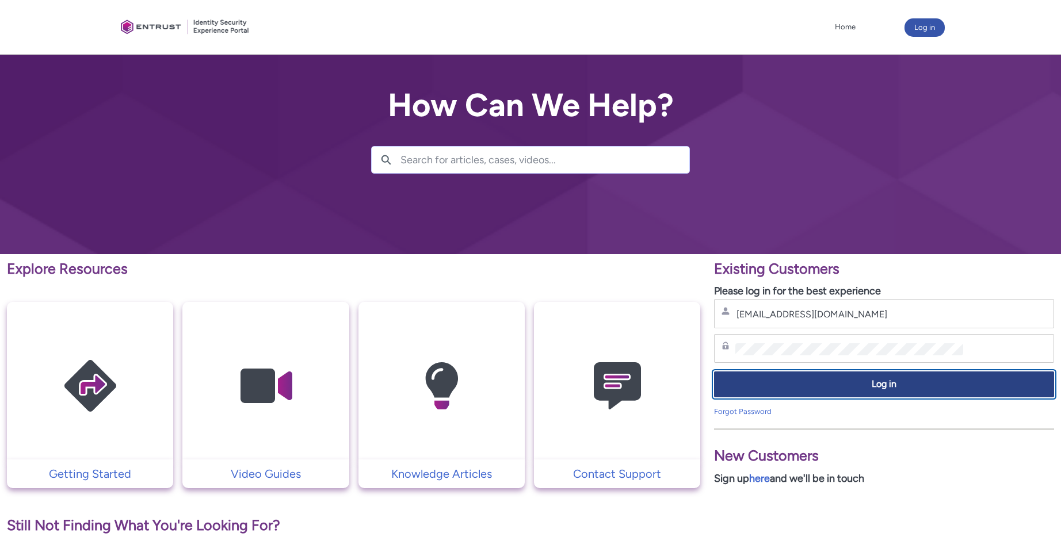
click at [769, 373] on button "Log in" at bounding box center [884, 385] width 340 height 26
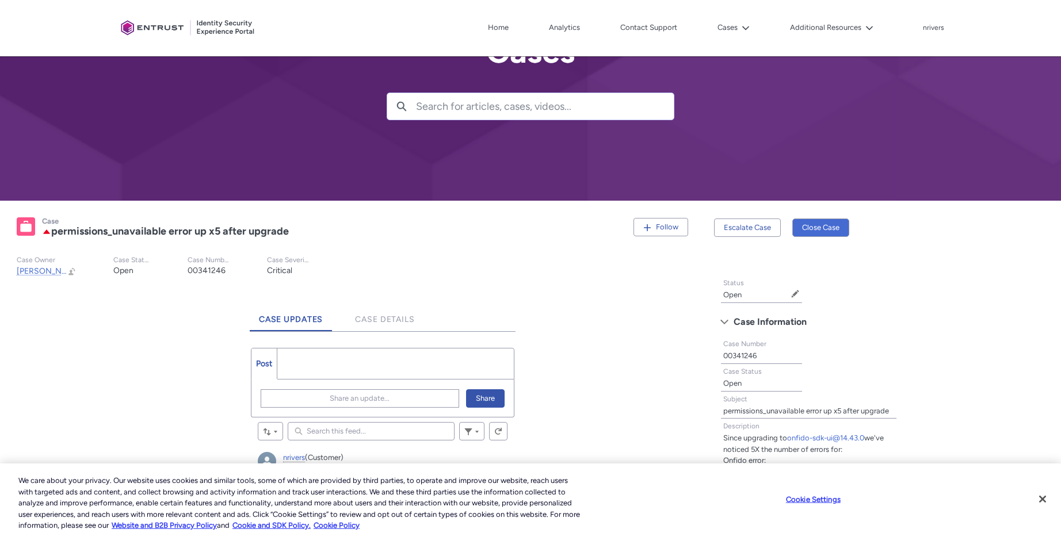
scroll to position [227, 0]
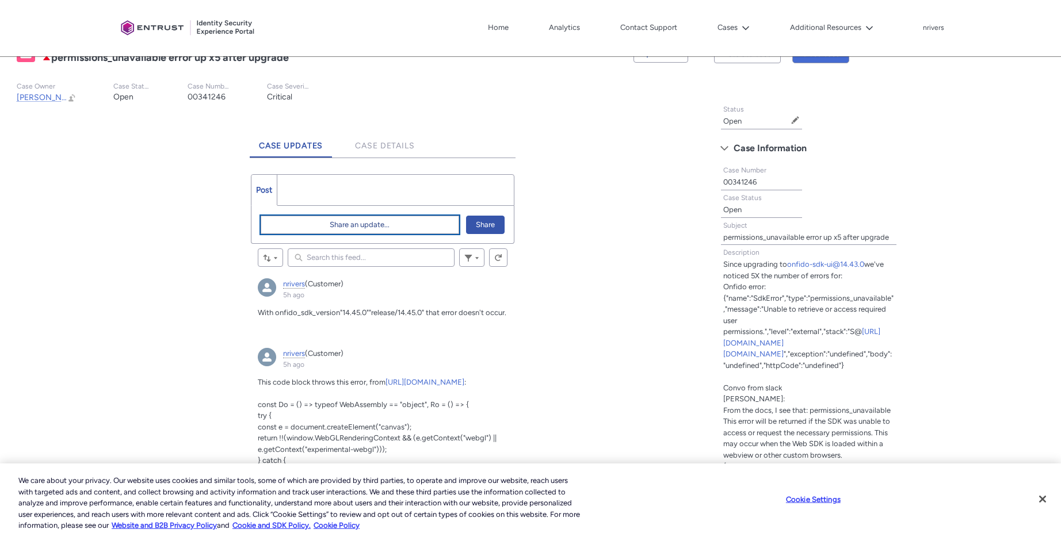
click at [308, 226] on button "Share an update..." at bounding box center [360, 225] width 199 height 18
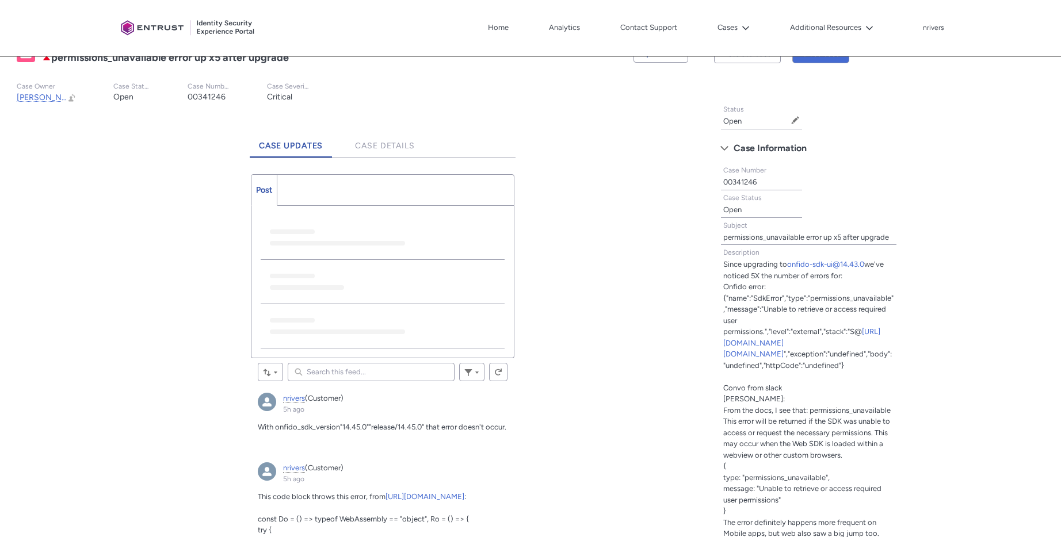
scroll to position [0, 0]
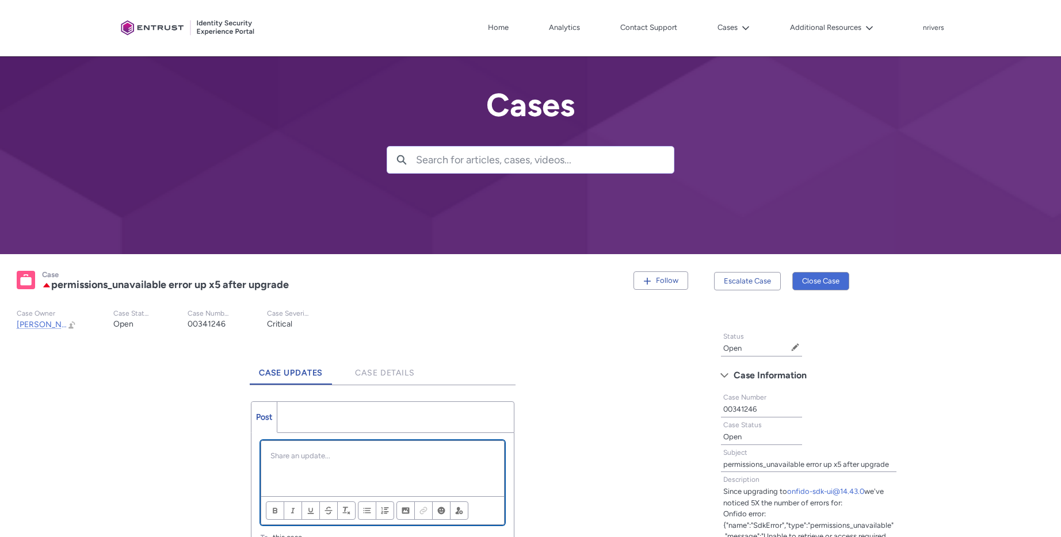
click at [304, 457] on p "Chatter Publisher" at bounding box center [382, 457] width 224 height 12
paste div "Chatter Publisher"
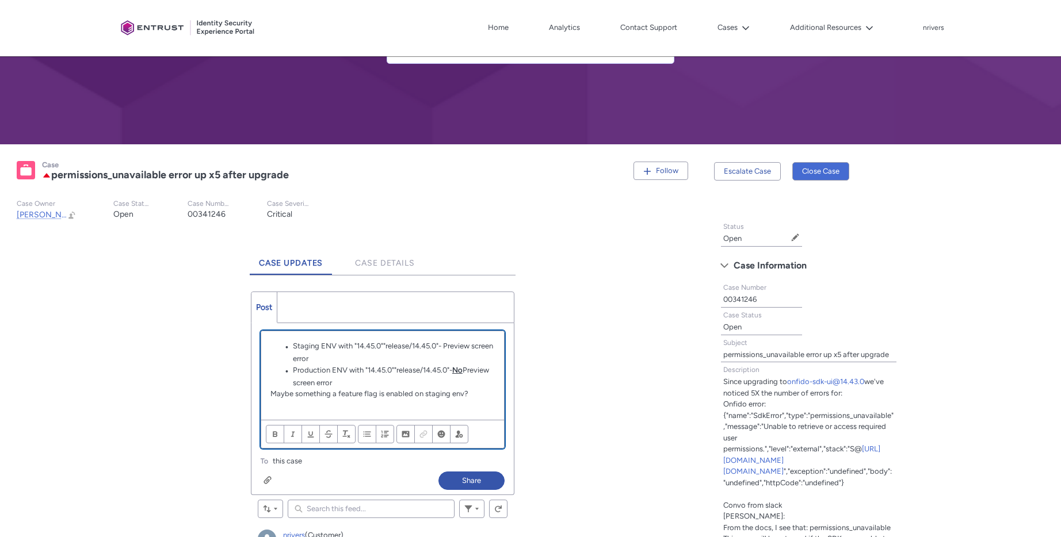
scroll to position [173, 0]
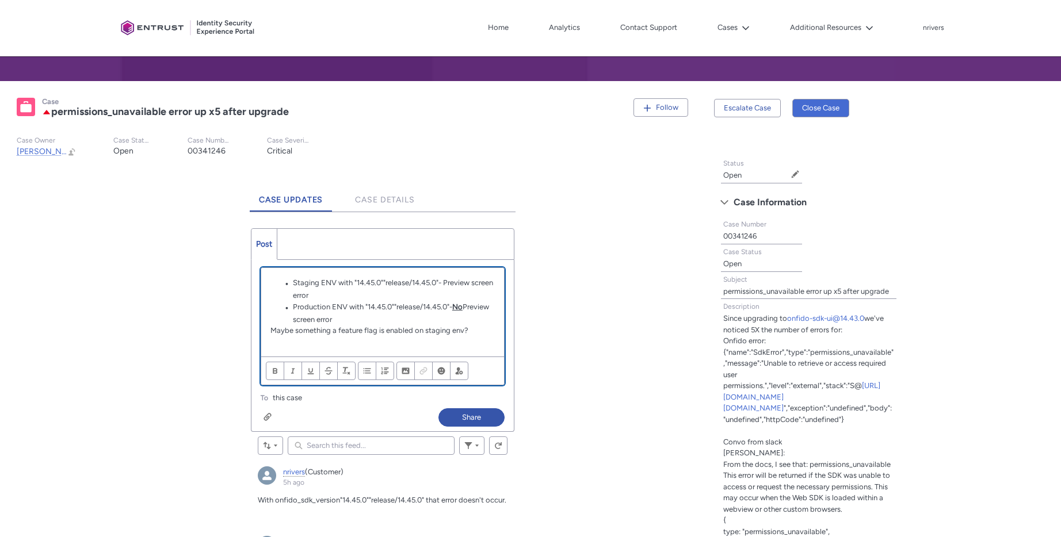
click at [292, 325] on p "Maybe something a feature flag is enabled on staging env?" at bounding box center [382, 331] width 224 height 12
click at [289, 330] on p "Maybe something a feature flag is enabled on staging env?" at bounding box center [382, 331] width 224 height 12
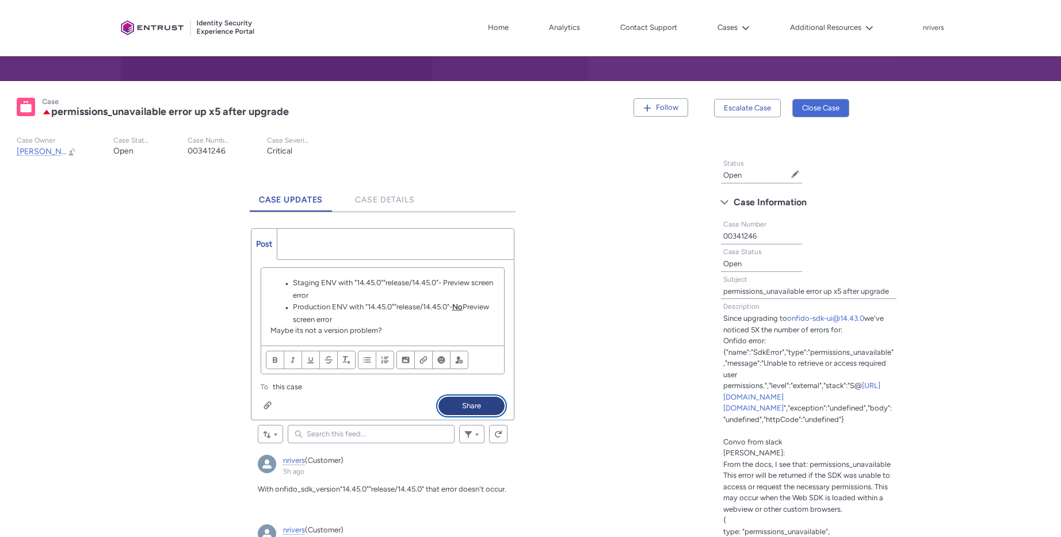
click at [460, 398] on button "Share" at bounding box center [472, 406] width 66 height 18
